Goal: Task Accomplishment & Management: Manage account settings

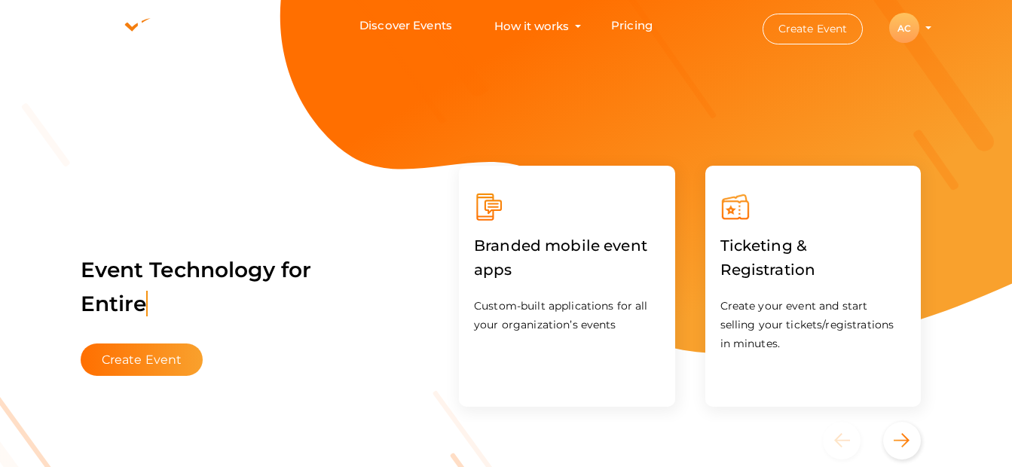
click at [905, 20] on div "AC" at bounding box center [905, 28] width 30 height 30
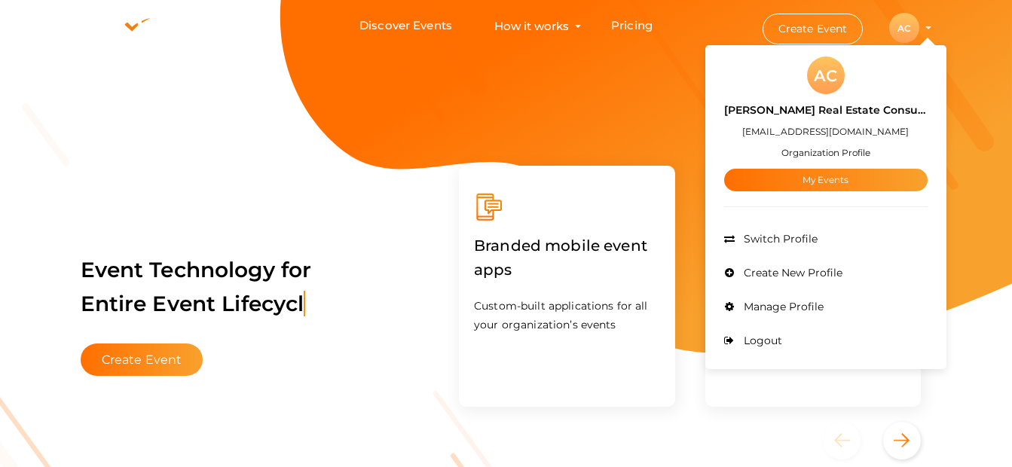
click at [796, 117] on label "[PERSON_NAME] Real Estate Consultant" at bounding box center [826, 110] width 204 height 17
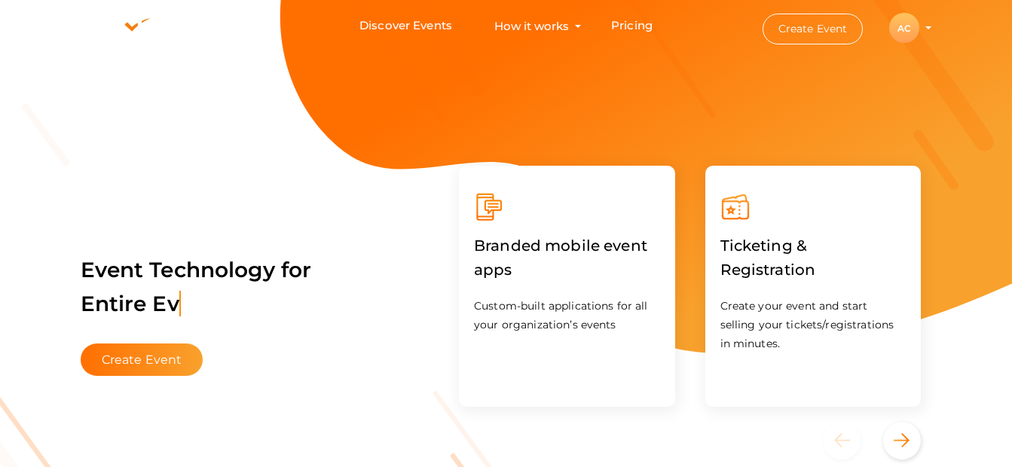
click at [911, 33] on div "AC" at bounding box center [905, 28] width 30 height 30
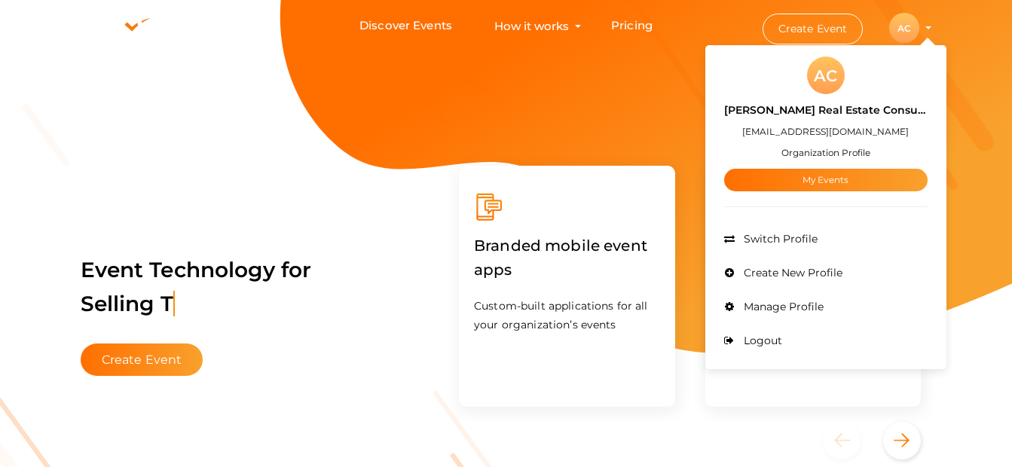
click at [847, 160] on div "[PERSON_NAME] Real Estate Consultant [EMAIL_ADDRESS][DOMAIN_NAME] Organization …" at bounding box center [826, 142] width 204 height 97
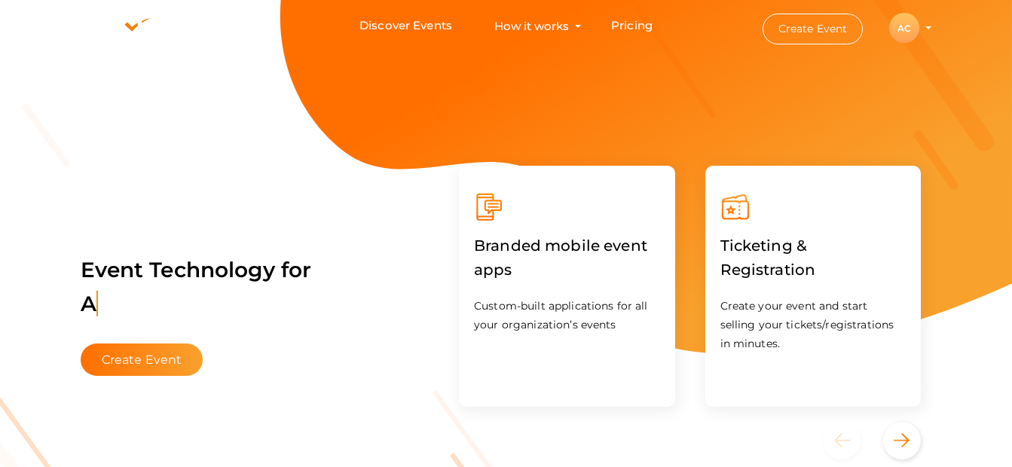
click at [890, 33] on div "AC" at bounding box center [905, 28] width 30 height 30
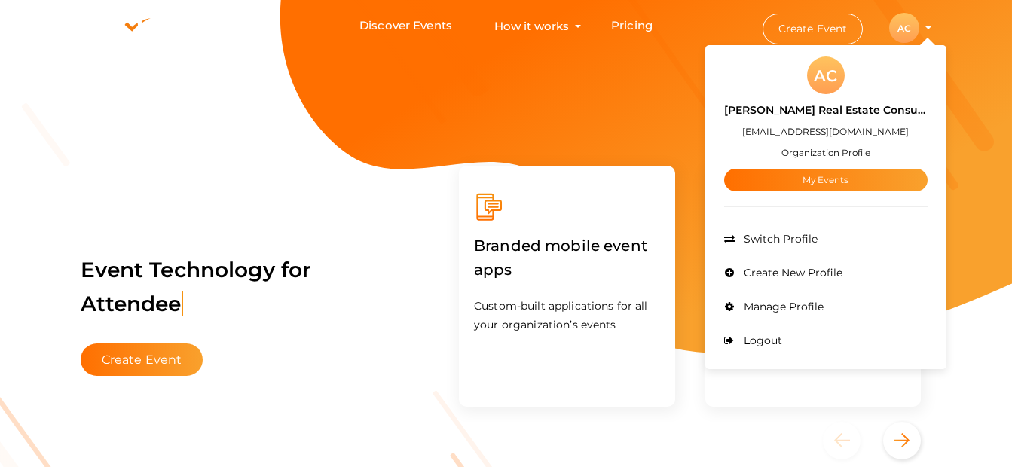
click at [831, 115] on label "[PERSON_NAME] Real Estate Consultant" at bounding box center [826, 110] width 204 height 17
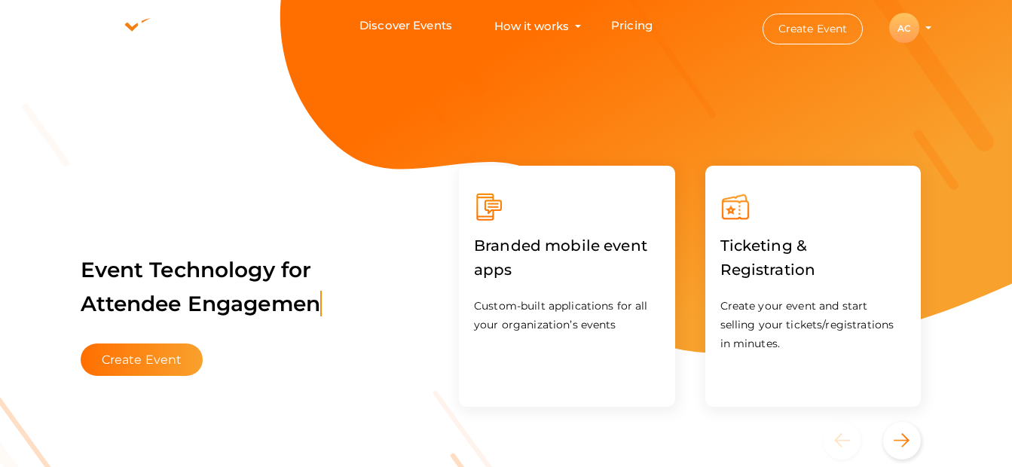
click at [929, 18] on li "Create Event AC AC [PERSON_NAME] Real Estate Consultant [EMAIL_ADDRESS][DOMAIN_…" at bounding box center [834, 28] width 203 height 55
click at [902, 23] on div "AC" at bounding box center [905, 28] width 30 height 30
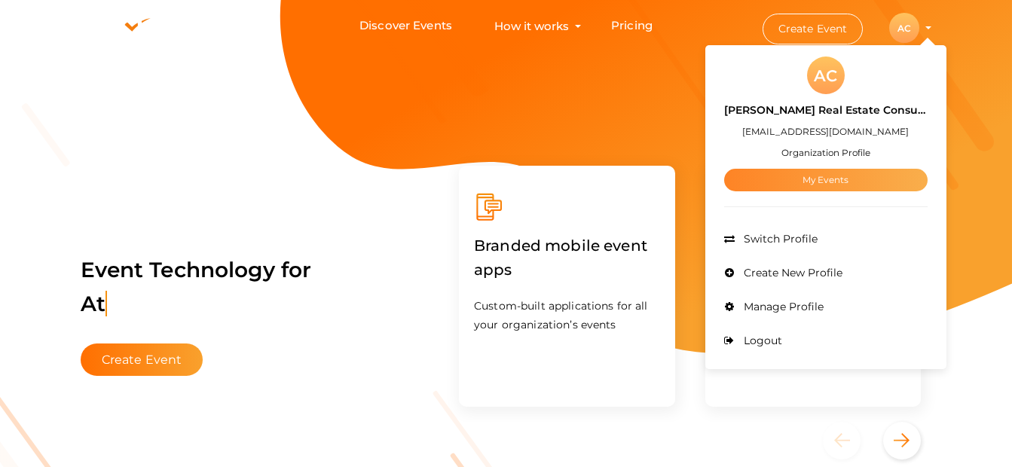
click at [807, 184] on link "My Events" at bounding box center [826, 180] width 204 height 23
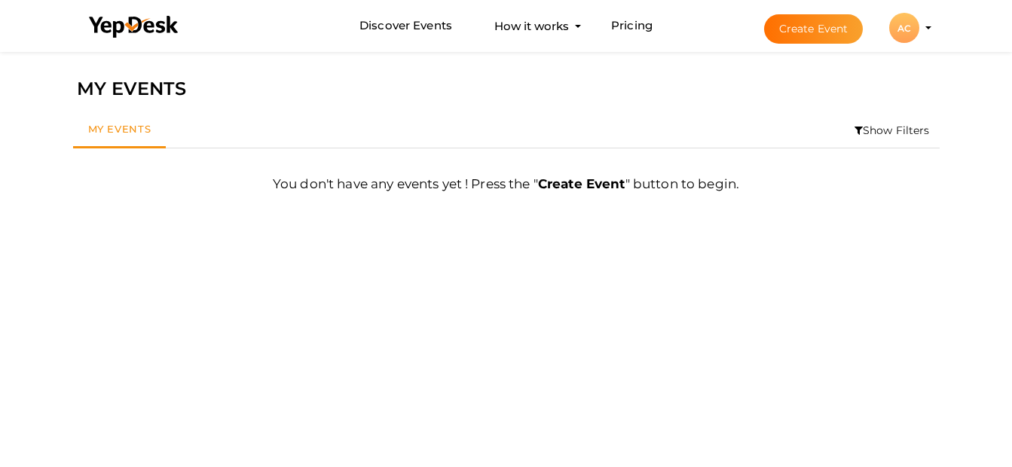
click at [923, 32] on button "AC AC [PERSON_NAME] Real Estate Consultant [EMAIL_ADDRESS][DOMAIN_NAME] Organiz…" at bounding box center [904, 28] width 39 height 32
click at [920, 28] on profile-pic "AC" at bounding box center [905, 28] width 30 height 11
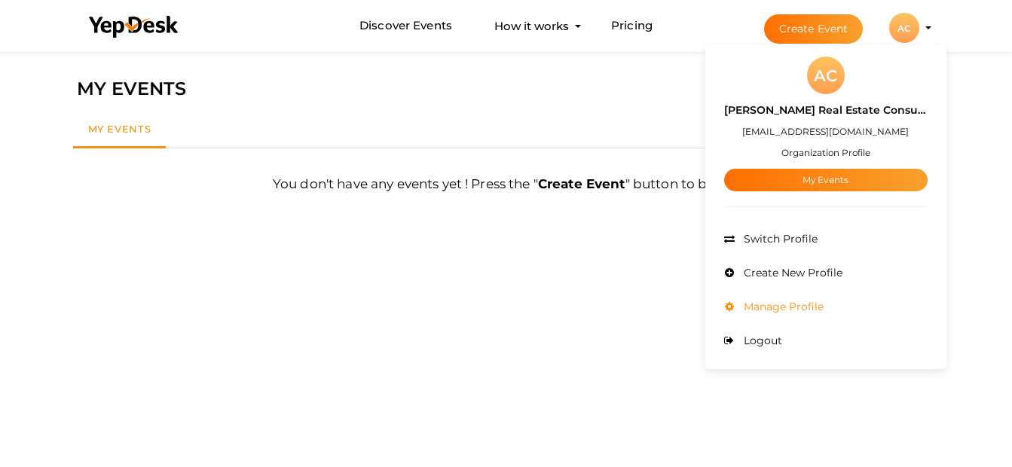
click at [773, 299] on li "Manage Profile" at bounding box center [826, 307] width 204 height 34
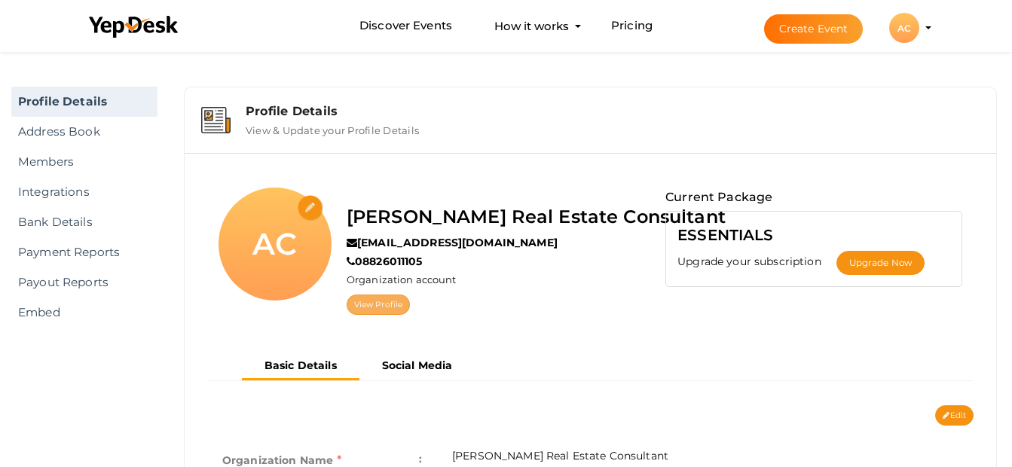
click at [400, 306] on link "View Profile" at bounding box center [378, 305] width 63 height 20
